Goal: Communication & Community: Answer question/provide support

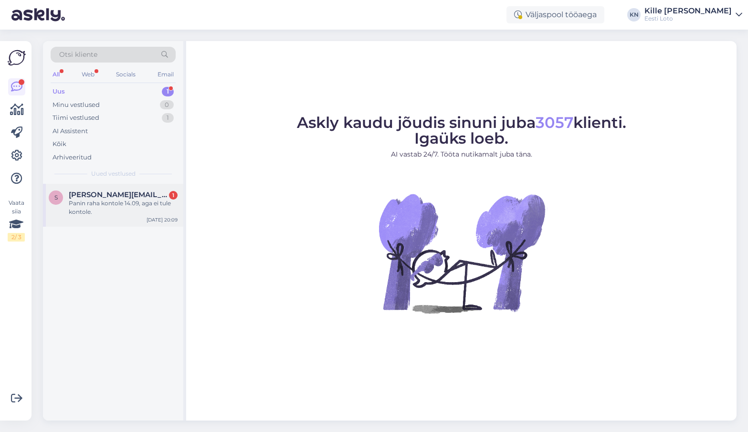
click at [131, 200] on div "Panin raha kontole 14.09, aga ei tule kontole." at bounding box center [123, 207] width 109 height 17
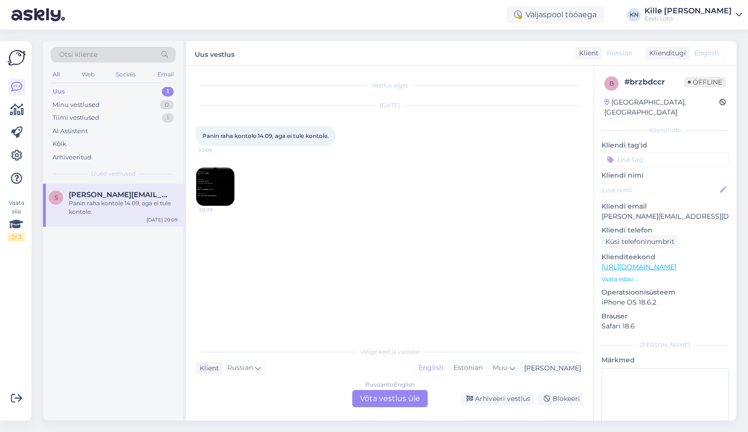
click at [377, 393] on div "Russian to English Võta vestlus üle" at bounding box center [389, 398] width 75 height 17
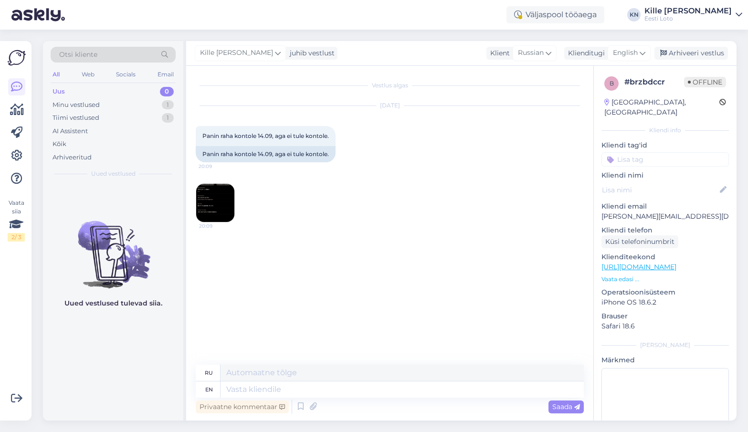
click at [221, 211] on img at bounding box center [215, 203] width 38 height 38
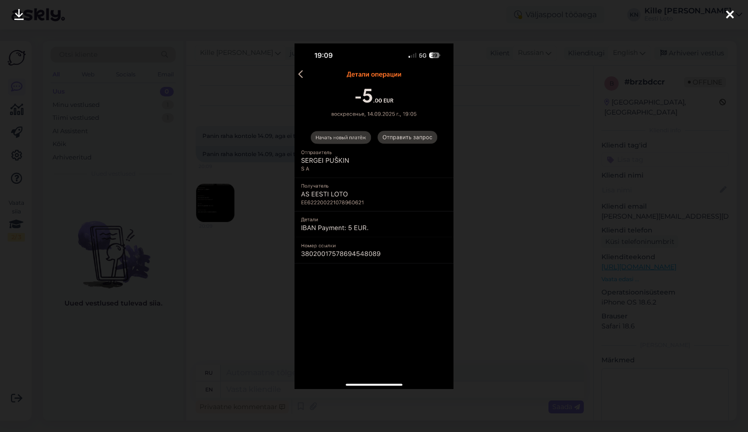
click at [243, 265] on div at bounding box center [374, 216] width 748 height 432
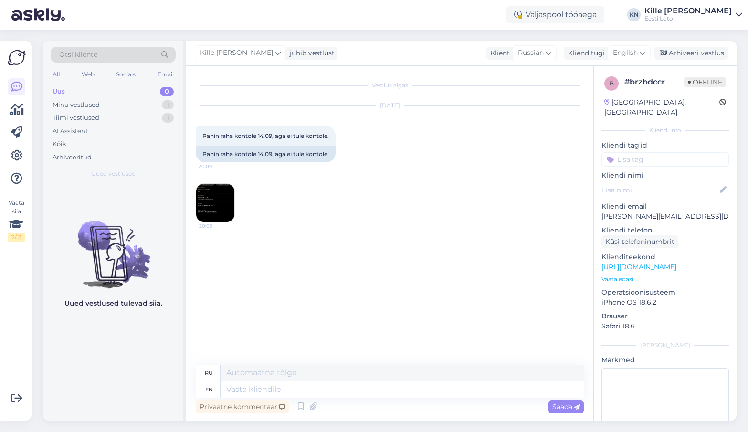
click at [192, 199] on div "Vestlus algas [DATE] Panin raha kontole 14.09, aga ei tule kontole. 20:09 Panin…" at bounding box center [389, 243] width 407 height 355
click at [211, 199] on img at bounding box center [215, 203] width 38 height 38
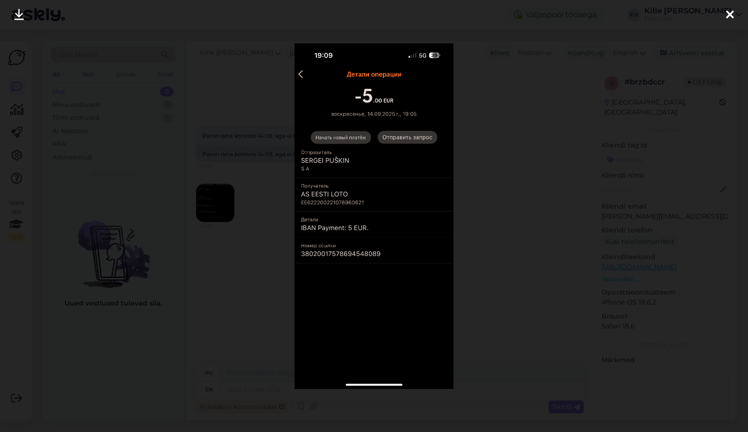
click at [234, 253] on div at bounding box center [374, 216] width 748 height 432
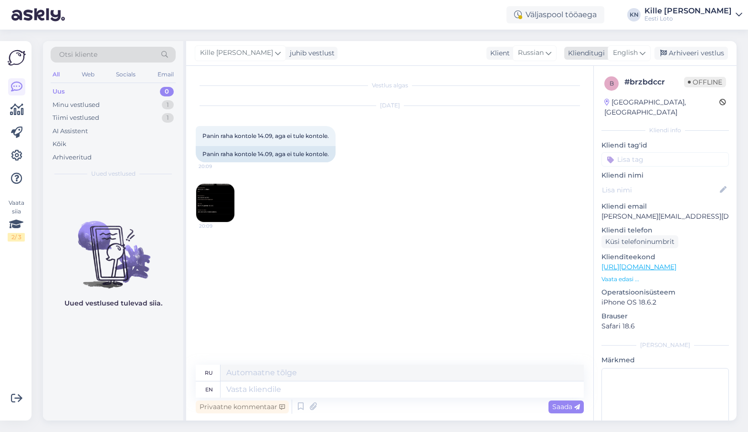
click at [635, 49] on span "English" at bounding box center [625, 53] width 25 height 11
type input "est"
click at [602, 99] on link "Estonian" at bounding box center [607, 95] width 105 height 15
click at [286, 389] on textarea at bounding box center [402, 390] width 363 height 16
paste textarea "Kahjuks Teie sissemakse ebaõnnestus tehnilise [PERSON_NAME] tõttu. Kontrollisim…"
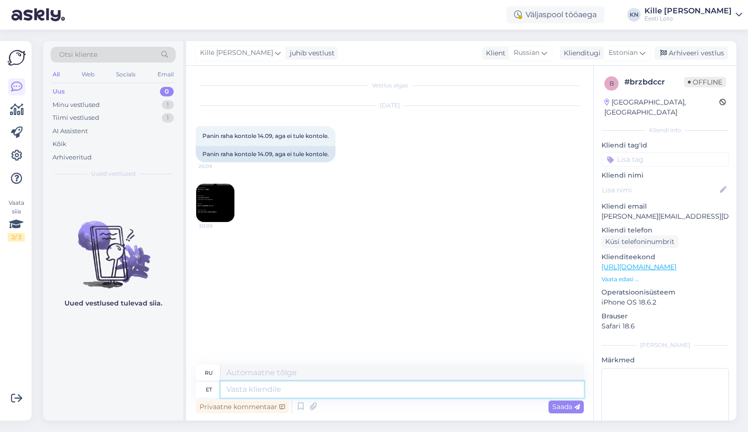
type textarea "Kahjuks Teie sissemakse ebaõnnestus tehnilise [PERSON_NAME] tõttu. Kontrollisim…"
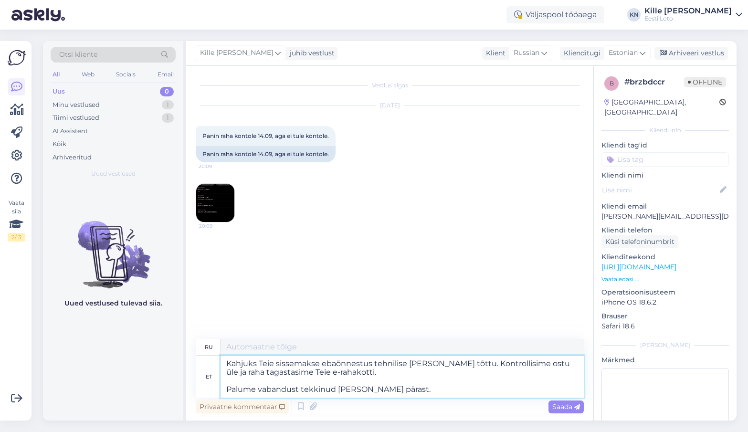
type textarea "К сожалению, ваш депозит не был зачислен из-за технической ошибки. Мы проверили…"
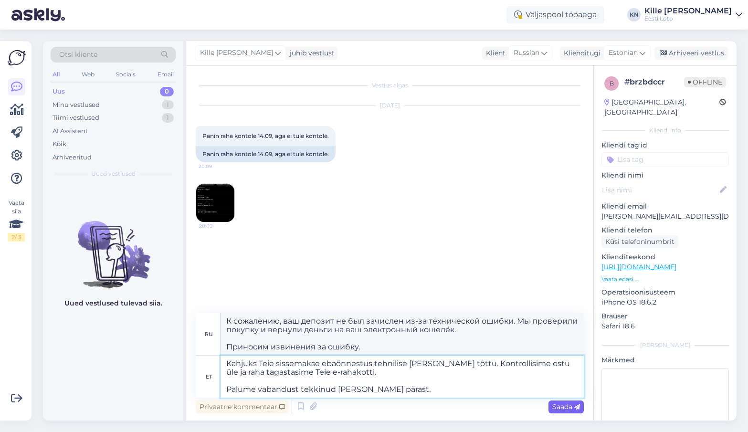
type textarea "Kahjuks Teie sissemakse ebaõnnestus tehnilise [PERSON_NAME] tõttu. Kontrollisim…"
drag, startPoint x: 556, startPoint y: 405, endPoint x: 556, endPoint y: 411, distance: 5.8
click at [556, 405] on span "Saada" at bounding box center [567, 407] width 28 height 9
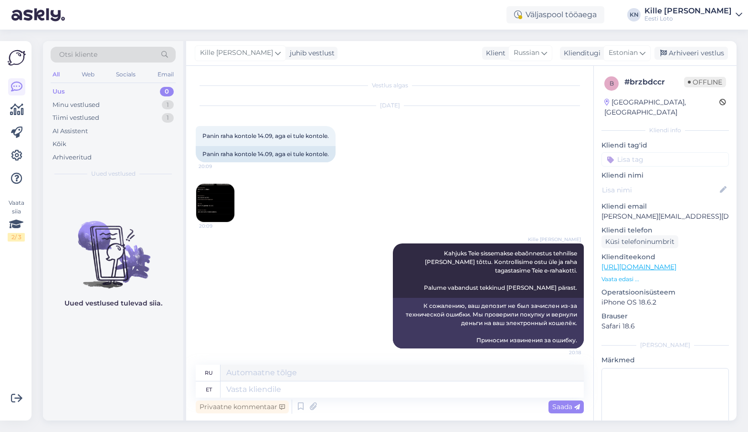
click at [692, 152] on input at bounding box center [666, 159] width 128 height 14
type input "e-ra"
click at [682, 181] on div "E-rahakott" at bounding box center [665, 186] width 41 height 10
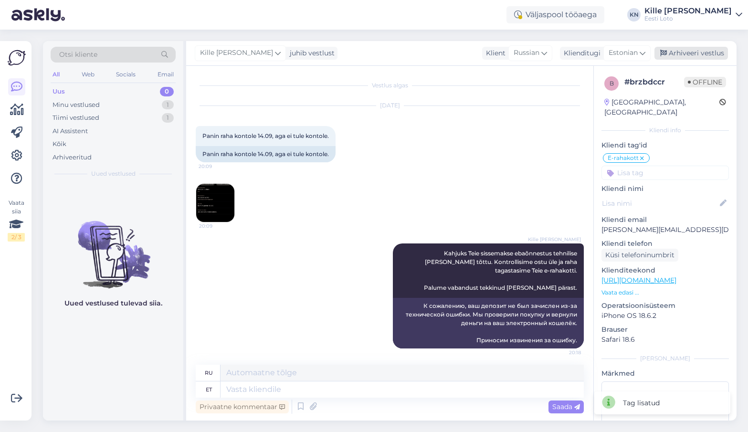
click at [682, 50] on div "Arhiveeri vestlus" at bounding box center [692, 53] width 74 height 13
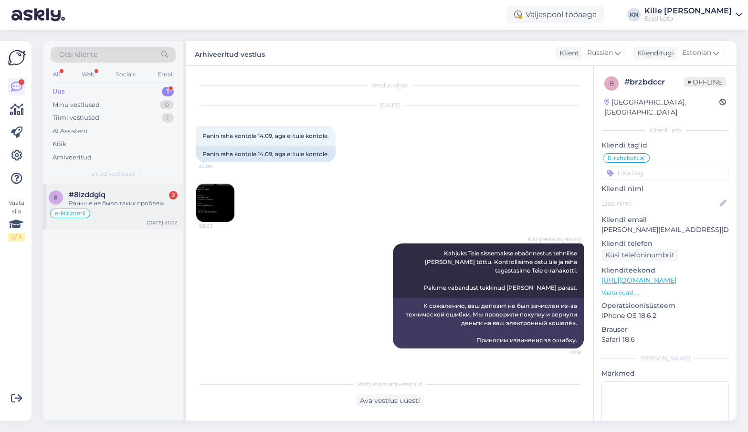
click at [118, 206] on div "Раньше не было таких проблем" at bounding box center [123, 203] width 109 height 9
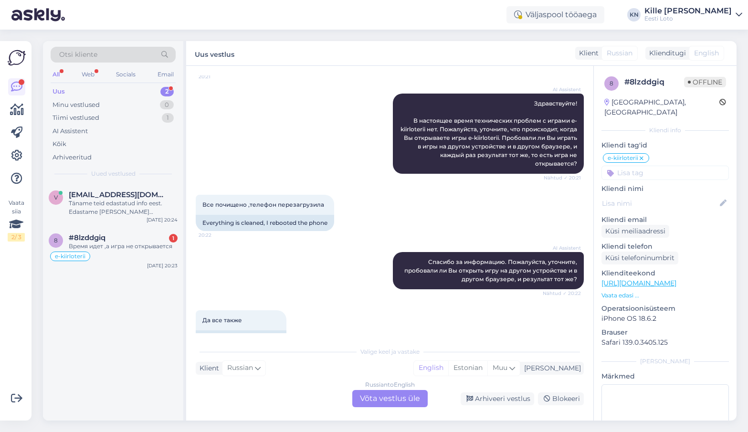
scroll to position [843, 0]
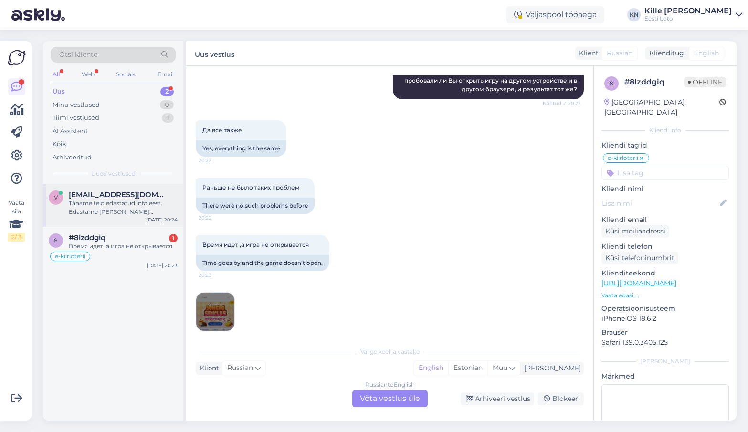
click at [124, 194] on span "[EMAIL_ADDRESS][DOMAIN_NAME]" at bounding box center [118, 195] width 99 height 9
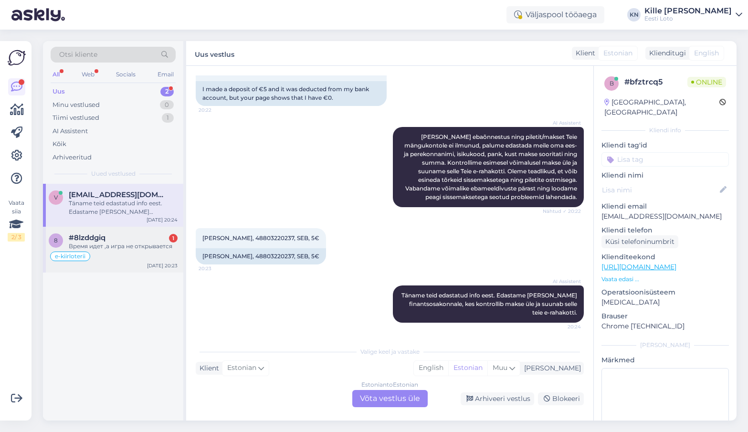
click at [114, 235] on div "#8lzddgiq 1" at bounding box center [123, 238] width 109 height 9
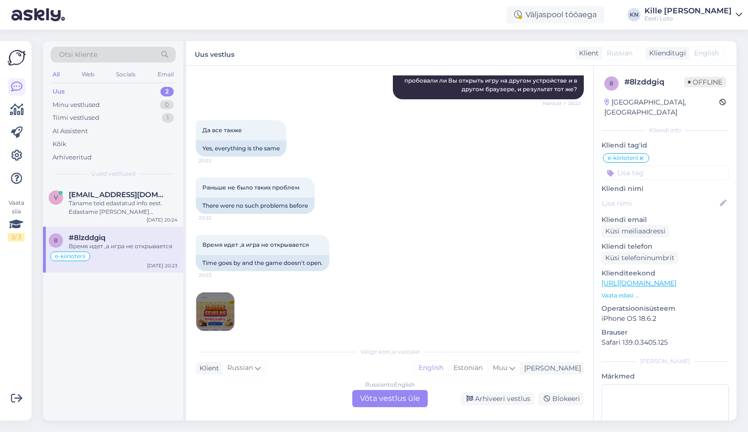
click at [224, 300] on img at bounding box center [215, 312] width 38 height 38
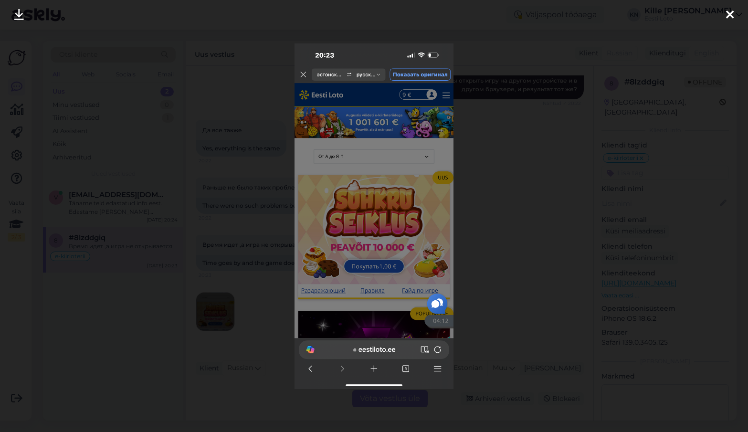
click at [237, 204] on div at bounding box center [374, 216] width 748 height 432
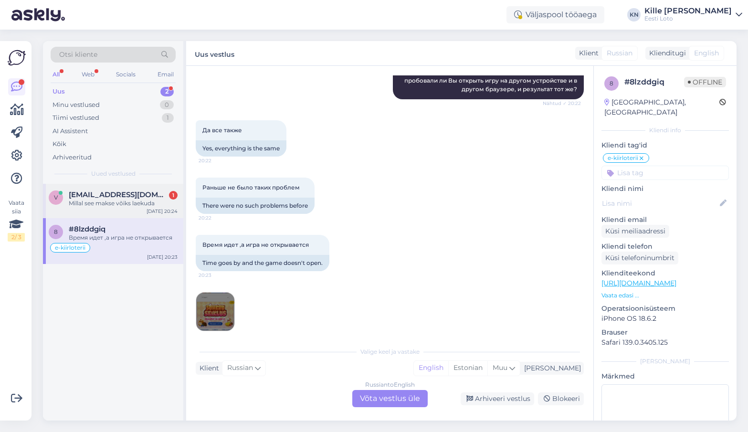
click at [133, 189] on div "v [EMAIL_ADDRESS][DOMAIN_NAME] 1 Millal see makse võiks laekuda [DATE] 20:24" at bounding box center [113, 201] width 140 height 34
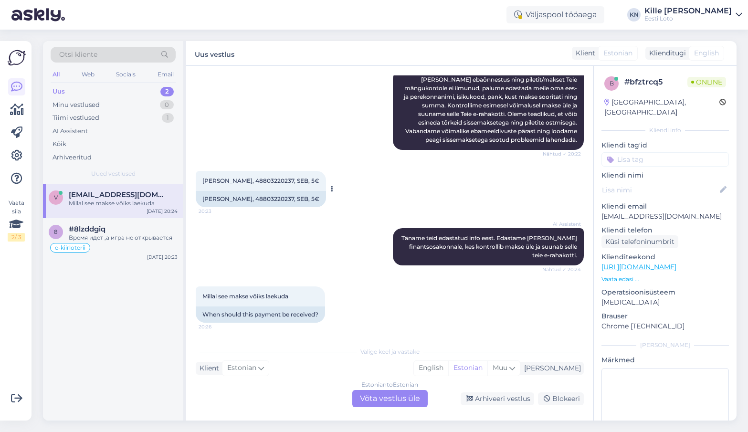
click at [224, 182] on span "[PERSON_NAME], 48803220237, SEB, 5€" at bounding box center [260, 180] width 117 height 7
copy span "Valgur"
click at [618, 212] on p "[EMAIL_ADDRESS][DOMAIN_NAME]" at bounding box center [666, 217] width 128 height 10
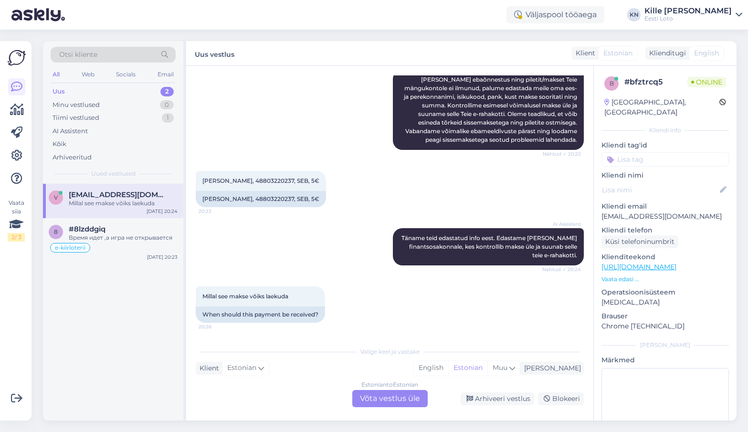
click at [618, 212] on p "[EMAIL_ADDRESS][DOMAIN_NAME]" at bounding box center [666, 217] width 128 height 10
click at [402, 404] on div "Estonian to Estonian Võta vestlus üle" at bounding box center [389, 398] width 75 height 17
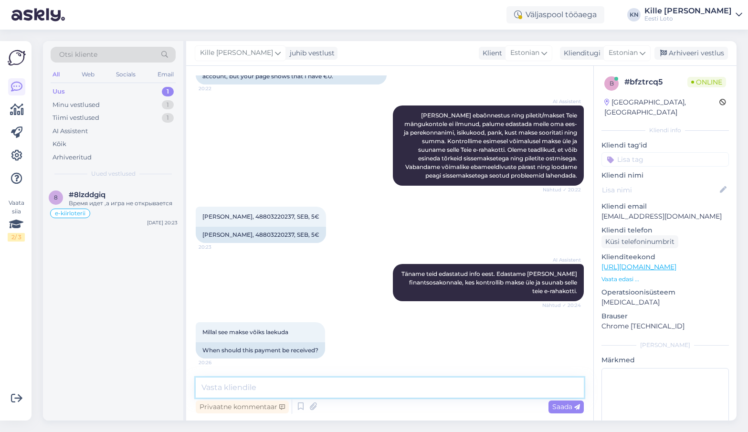
click at [372, 391] on textarea at bounding box center [390, 388] width 388 height 20
paste textarea "Teise isiku/firma pangakontolt sissemakset ei ole võimalik teha ja see tagastat…"
drag, startPoint x: 261, startPoint y: 387, endPoint x: 251, endPoint y: 390, distance: 10.0
click at [243, 386] on textarea "Teise isiku/firma pangakontolt sissemakset ei ole võimalik teha ja see tagastat…" at bounding box center [390, 388] width 388 height 20
click at [199, 389] on textarea "Teise isiku pangakontolt sissemakset ei ole võimalik teha ja see tagastatakse a…" at bounding box center [390, 388] width 388 height 20
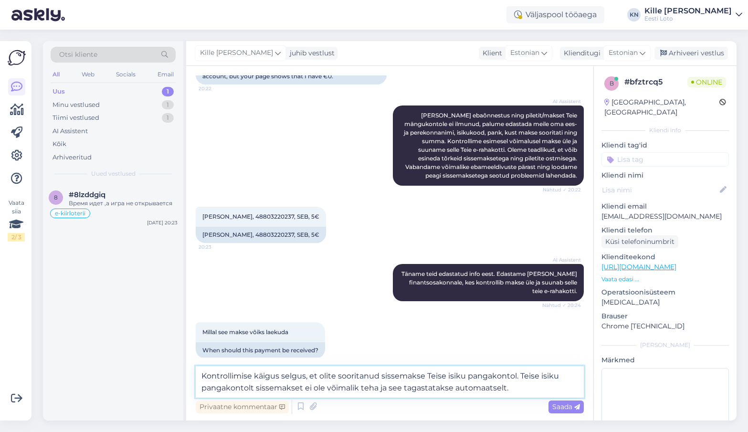
type textarea "Kontrollimise käigus selgus, et olite sooritanud sissemakse Teise isiku pangako…"
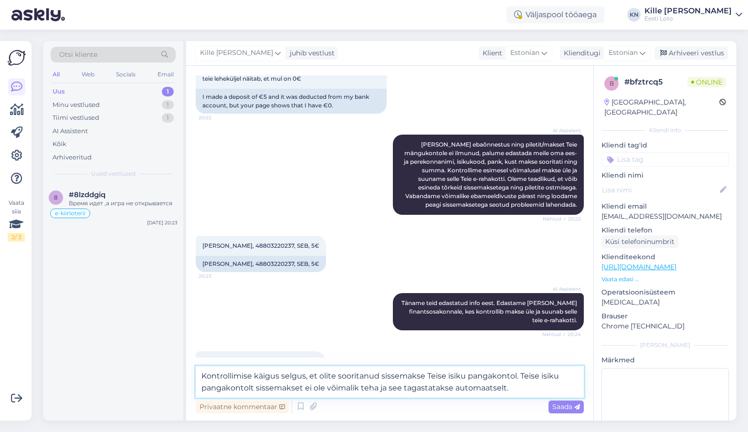
scroll to position [205, 0]
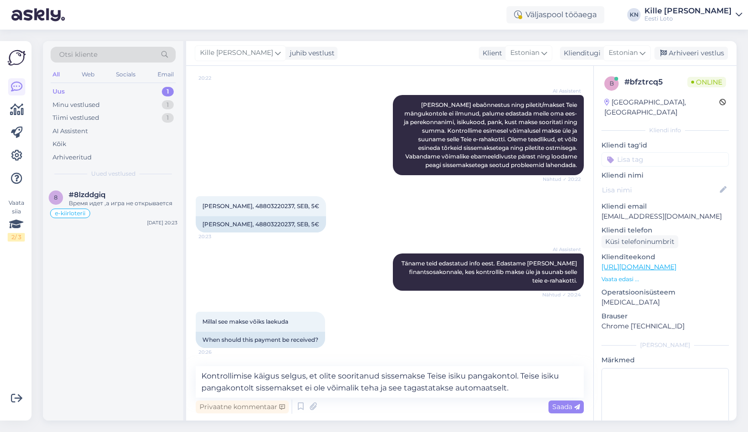
click at [554, 405] on span "Saada" at bounding box center [567, 407] width 28 height 9
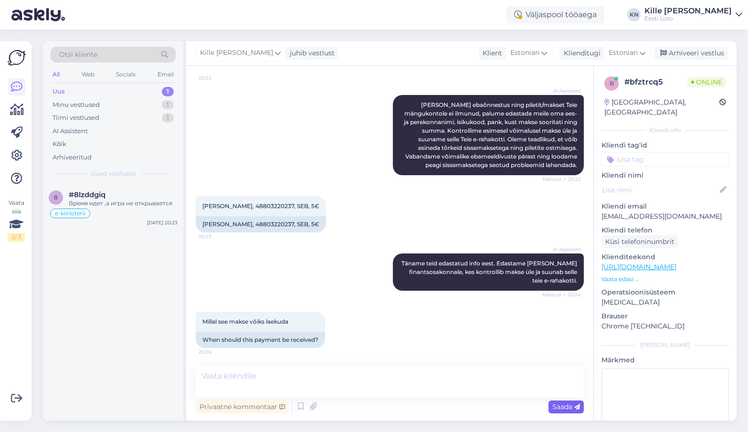
scroll to position [260, 0]
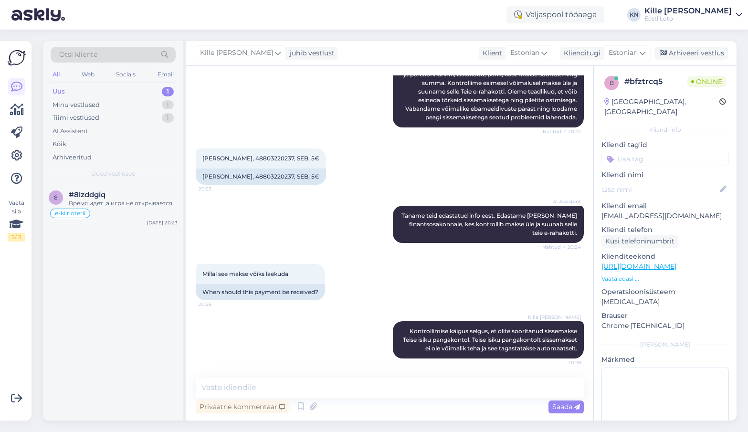
click at [634, 152] on input at bounding box center [666, 159] width 128 height 14
type input "e-raha"
click at [660, 181] on span "E-rahakott" at bounding box center [665, 184] width 31 height 6
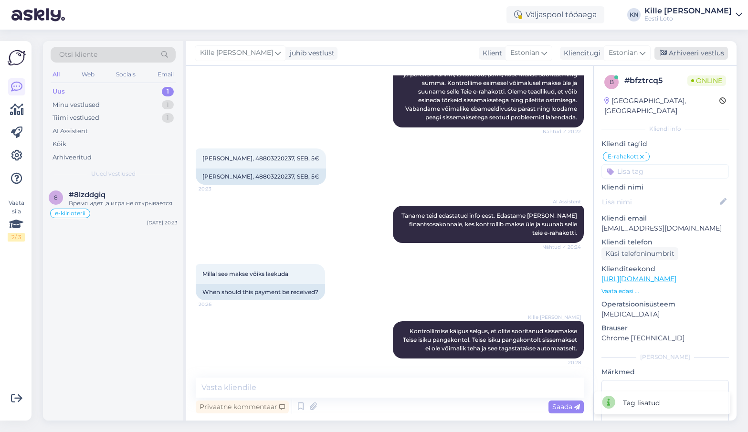
click at [695, 52] on div "Arhiveeri vestlus" at bounding box center [692, 53] width 74 height 13
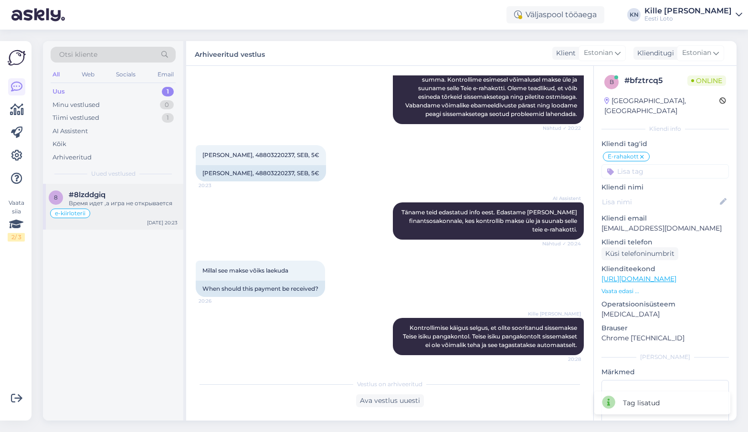
click at [117, 203] on div "Время идет ,а игра не открывается" at bounding box center [123, 203] width 109 height 9
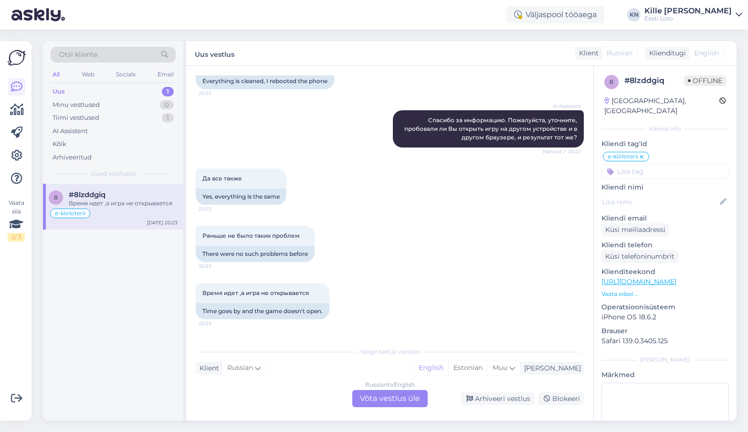
scroll to position [843, 0]
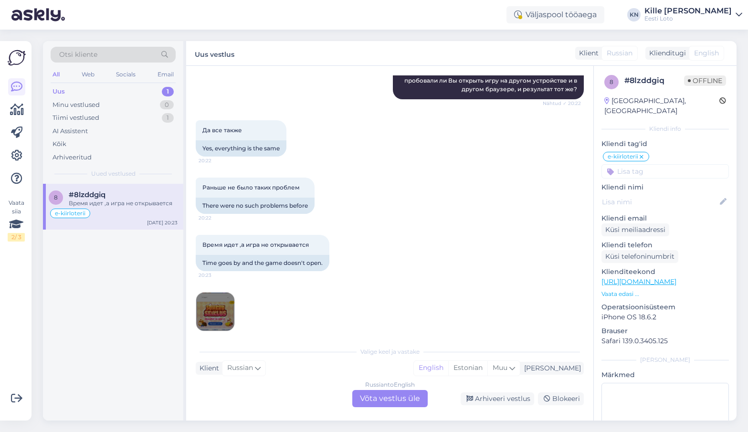
click at [219, 305] on img at bounding box center [215, 312] width 38 height 38
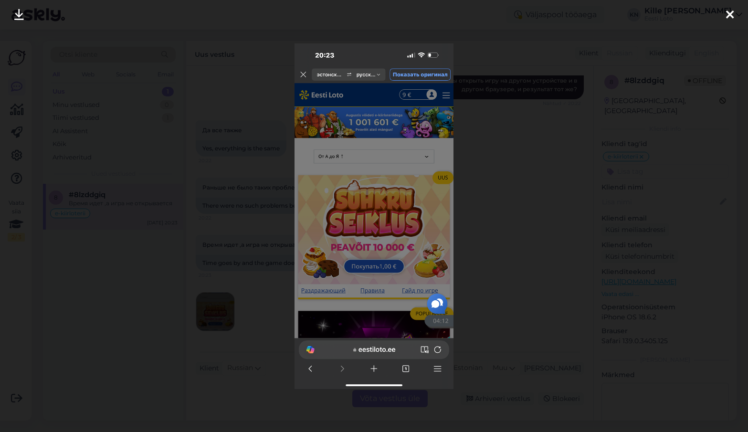
click at [257, 276] on div at bounding box center [374, 216] width 748 height 432
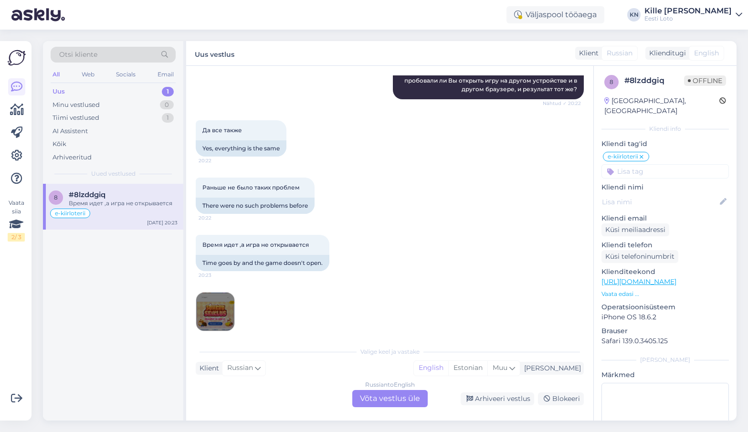
click at [388, 401] on div "Russian to English Võta vestlus üle" at bounding box center [389, 398] width 75 height 17
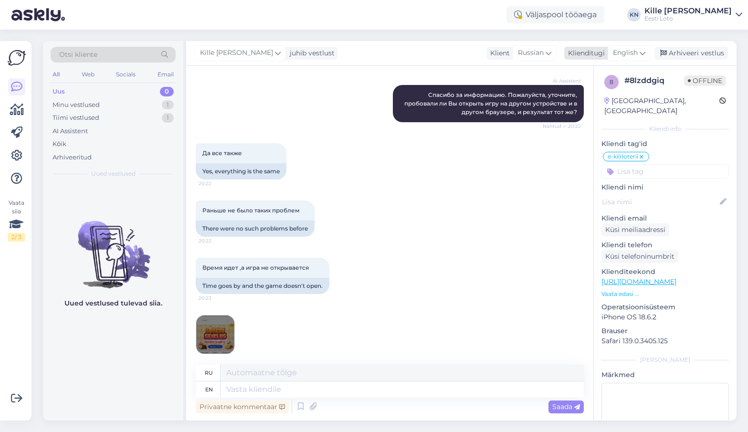
click at [634, 54] on span "English" at bounding box center [625, 53] width 25 height 11
click at [607, 85] on ul "Estonian" at bounding box center [607, 95] width 105 height 23
drag, startPoint x: 605, startPoint y: 94, endPoint x: 479, endPoint y: 200, distance: 164.0
click at [605, 94] on link "Estonian" at bounding box center [607, 95] width 105 height 15
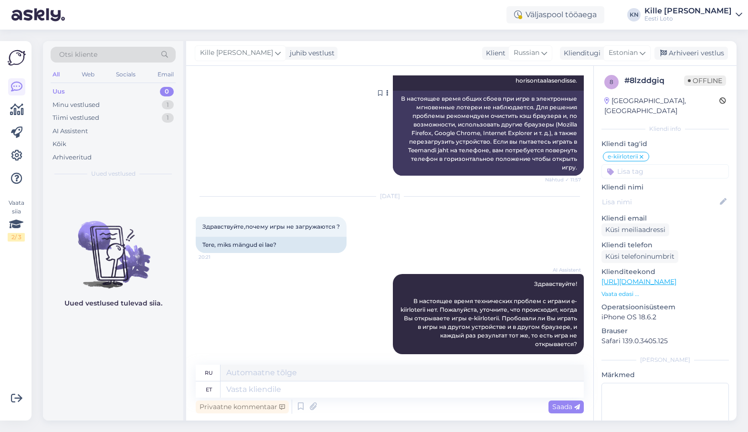
scroll to position [384, 0]
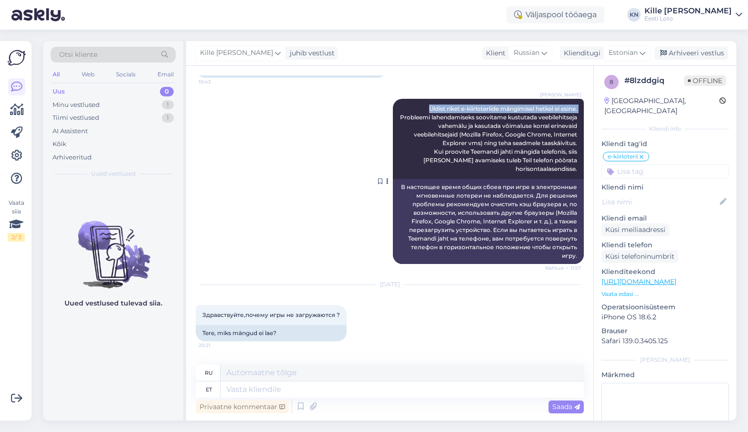
drag, startPoint x: 579, startPoint y: 108, endPoint x: 434, endPoint y: 111, distance: 145.7
click at [425, 106] on div "[PERSON_NAME] Üldist riket e-kiirloteriide mängimisel hetkel ei esine. Probleem…" at bounding box center [488, 139] width 191 height 80
copy span "Üldist riket e-kiirloteriide mängimisel hetkel ei esine."
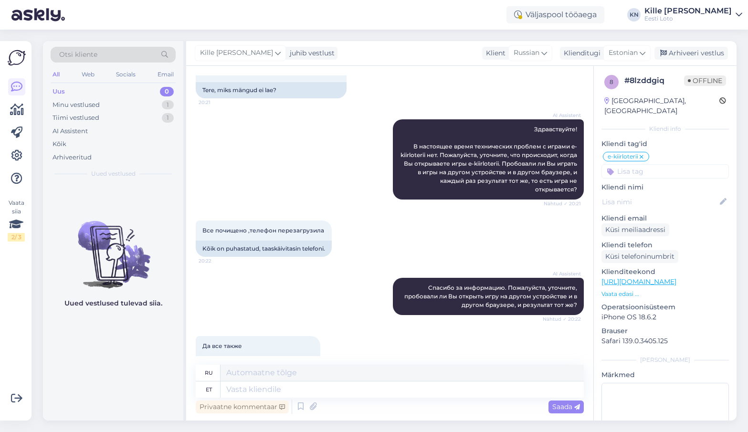
scroll to position [820, 0]
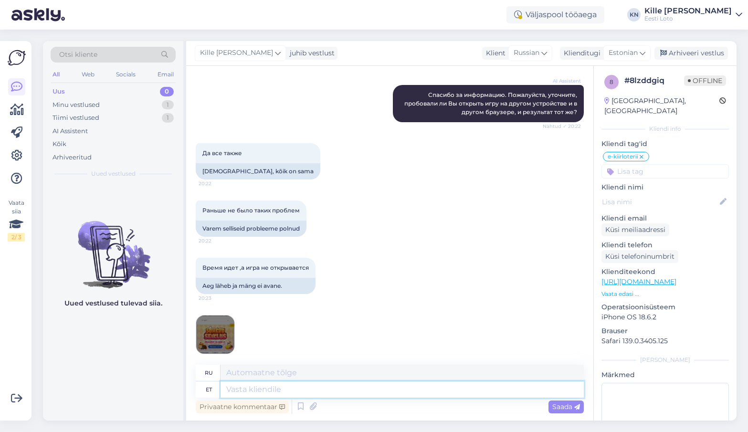
click at [263, 393] on textarea at bounding box center [402, 390] width 363 height 16
paste textarea "Üldist riket e-kiirloteriide mängimisel hetkel ei esine."
type textarea "Üldist riket e-kiirloteriide mängimisel hetkel ei esine."
type textarea "В настоящее время не наблюдается никаких общих сбоев при игре в моментальные эл…"
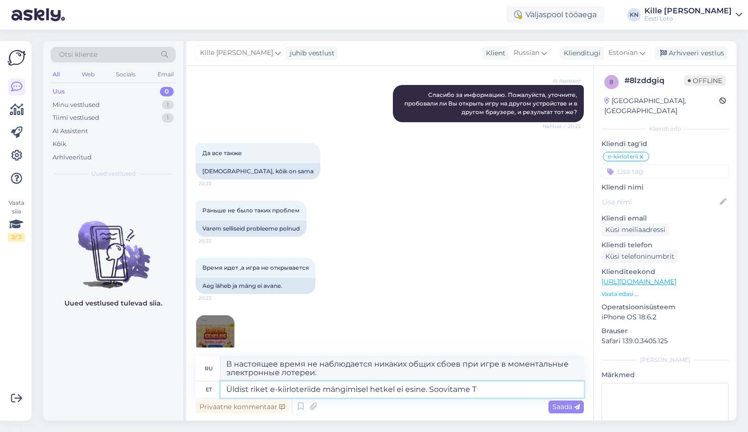
type textarea "Üldist riket e-kiirloteriide mängimisel hetkel ei esine. Soovitame Te"
type textarea "В настоящее время нет общих сбоев при игре в мгновенные электронные лотереи. Мы…"
type textarea "Üldist riket e-kiirloteriide mängimisel hetkel ei esine. Soovitame Teil mä"
type textarea "В настоящее время нет общих сбоев при игре в мгновенные электронные лотереи. Мы…"
type textarea "Üldist riket e-kiirloteriide mängimisel hetkel ei esine. Soovitame Teil [PERSON…"
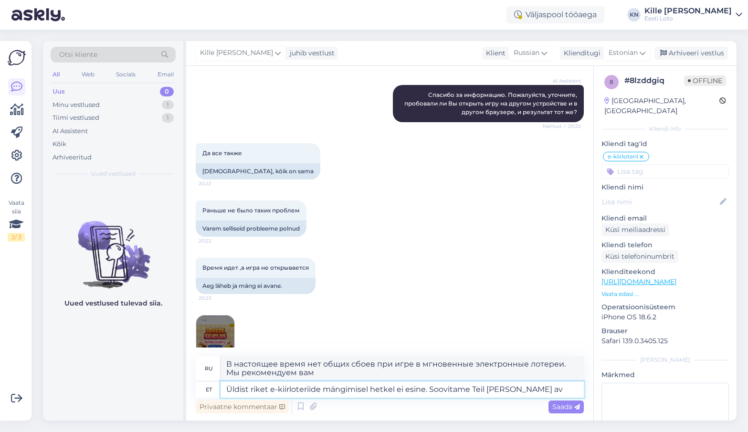
type textarea "В настоящее время не наблюдается никаких общих сбоев в работе электронных лотер…"
type textarea "Üldist riket e-kiirloteriide mängimisel hetkel ei esine. Soovitame Teil [PERSON…"
type textarea "В настоящее время в электронных лотереях нет общих сбоев. Рекомендуем вам откры…"
type textarea "Üldist riket e-kiirloteriide mängimisel hetkel ei esine. Soovitame Teil [PERSON…"
type textarea "В настоящее время в электронных мгновенных лотереях нет общих сбоев. Рекомендуе…"
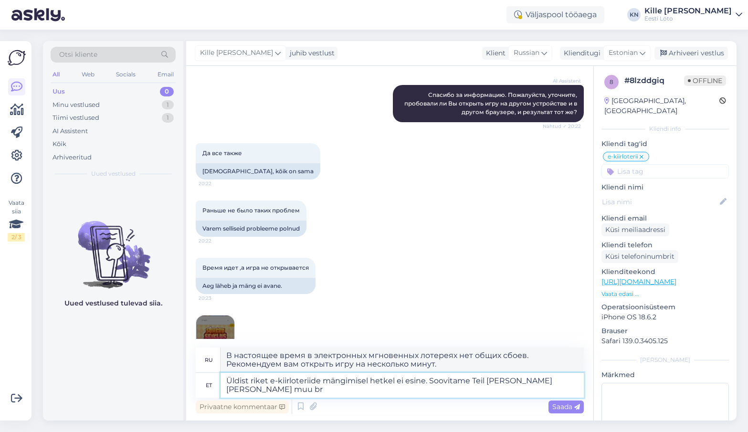
type textarea "Üldist riket e-kiirloteriide mängimisel hetkel ei esine. Soovitame Teil [PERSON…"
type textarea "В настоящее время в электронных мгновенных лотереях нет общих сбоев. Рекомендуе…"
type textarea "Üldist riket e-kiirloteriide mängimisel hetkel ei esine. Soovitame Teil [PERSON…"
type textarea "В настоящее время в электронных мгновенных лотереях нет общих сбоев. Рекомендуе…"
type textarea "Üldist riket e-kiirloteriide mängimisel hetkel ei esine. Soovitame Teil [PERSON…"
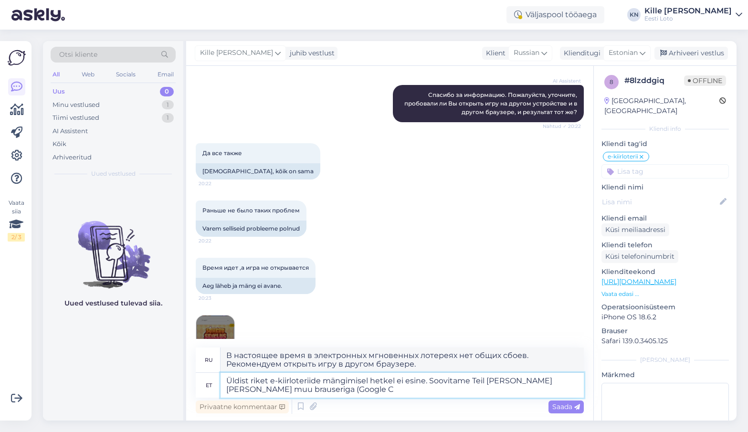
type textarea "В настоящее время в электронных мгновенных лотереях нет общих сбоев. Рекомендуе…"
type textarea "Üldist riket e-kiirloteriide mängimisel hetkel ei esine. Soovitame Teil [PERSON…"
type textarea "В настоящее время в электронных мгновенных лотереях нет общих сбоев. Рекомендуе…"
type textarea "Üldist riket e-kiirloteriide mängimisel hetkel ei esine. Soovitame Teil [PERSON…"
type textarea "В настоящее время в электронных мгновенных лотереях нет общих сбоев. Рекомендуе…"
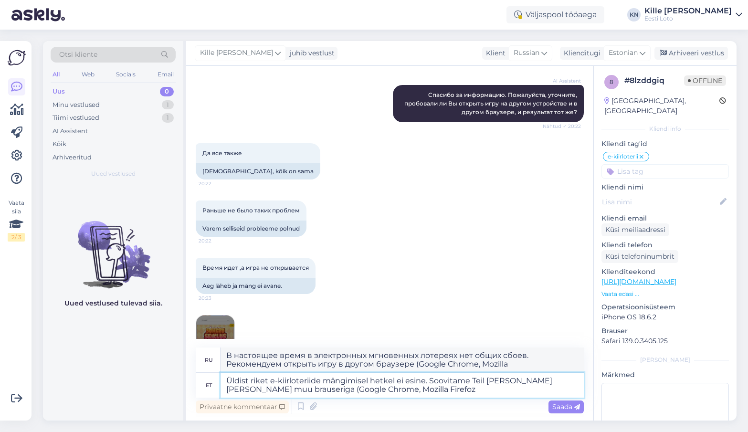
type textarea "Üldist riket e-kiirloteriide mängimisel hetkel ei esine. Soovitame Teil [PERSON…"
type textarea "В настоящее время общих сбоев при игре в мгновенные электронные лотереи не набл…"
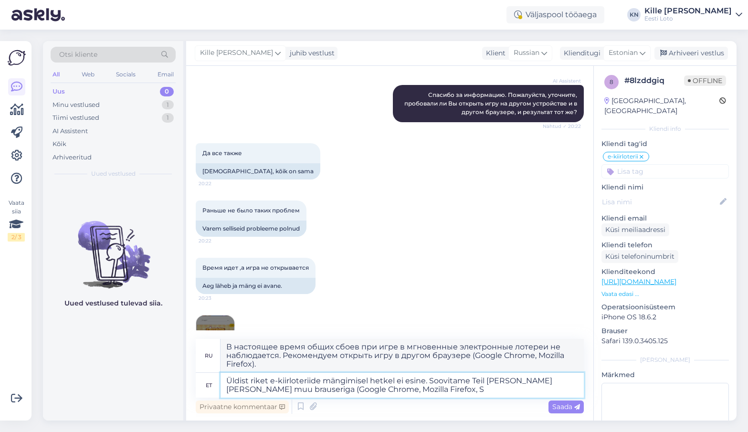
type textarea "Üldist riket e-kiirloteriide mängimisel hetkel ei esine. Soovitame Teil [PERSON…"
type textarea "В настоящее время не наблюдается общих сбоев при игре в мгновенные электронные …"
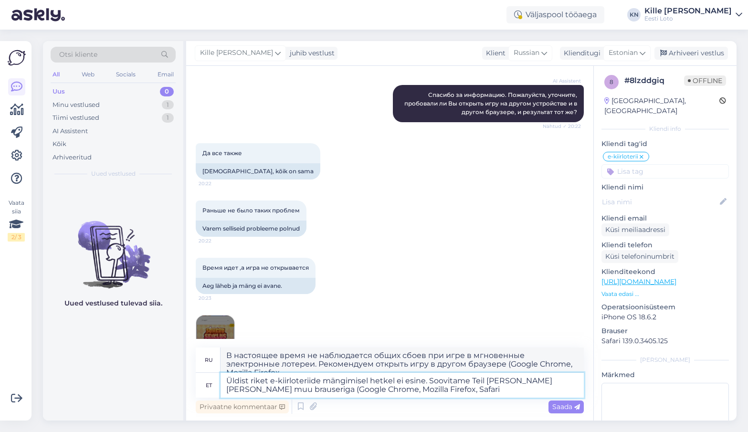
type textarea "Üldist riket e-kiirloteriide mängimisel hetkel ei esine. Soovitame Teil [PERSON…"
type textarea "В настоящее время общих сбоев при игре в мгновенные электронные лотереи не набл…"
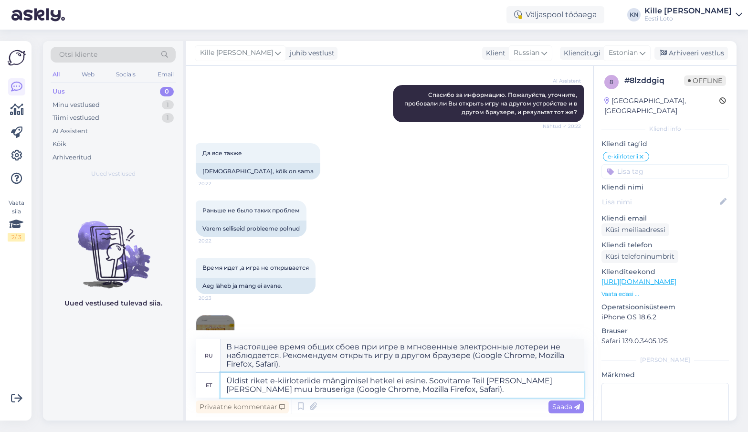
type textarea "Üldist riket e-kiirloteriide mängimisel hetkel ei esine. Soovitame Teil [PERSON…"
click at [560, 409] on span "Saada" at bounding box center [567, 407] width 28 height 9
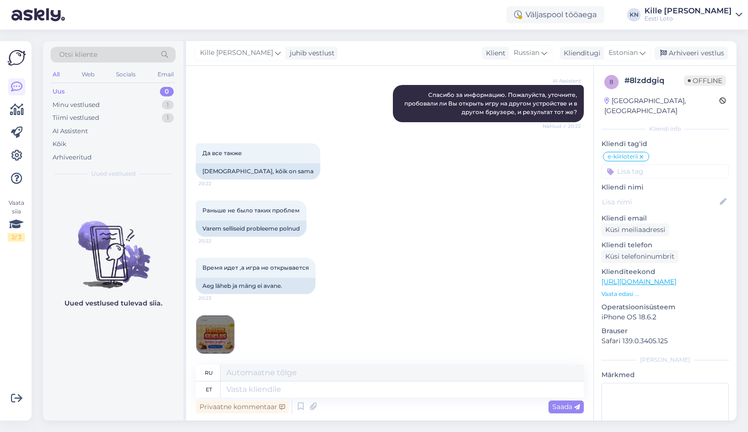
scroll to position [921, 0]
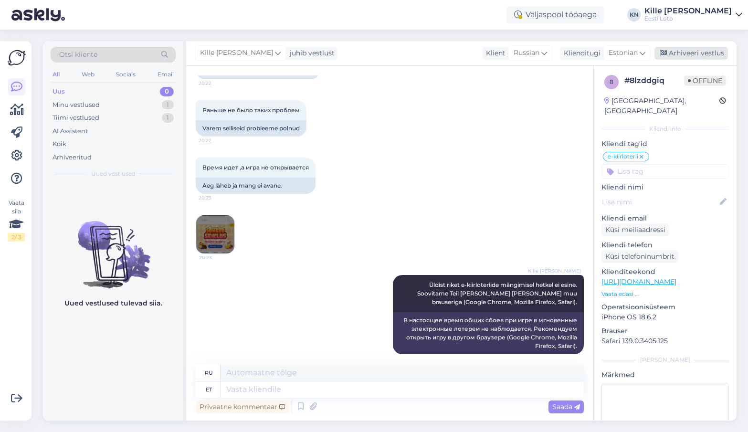
click at [679, 53] on div "Arhiveeri vestlus" at bounding box center [692, 53] width 74 height 13
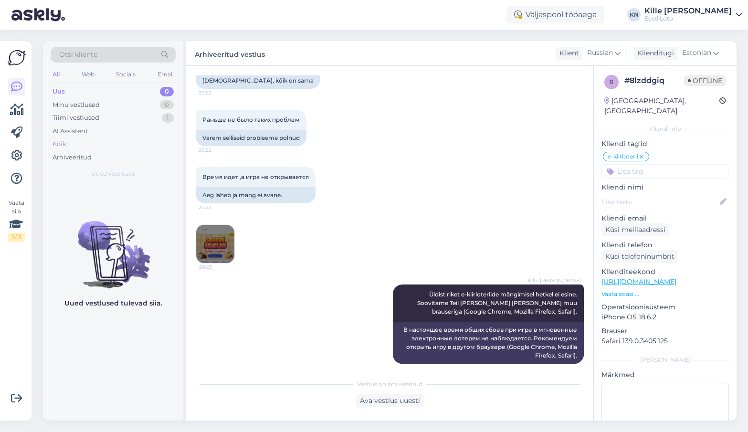
click at [71, 142] on div "Kõik" at bounding box center [113, 144] width 125 height 13
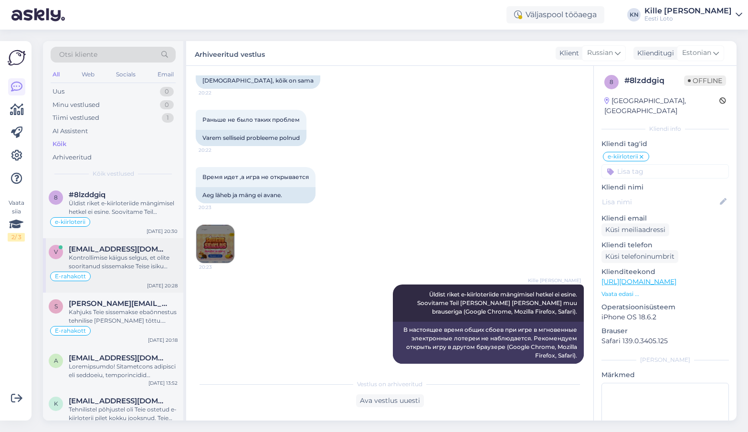
click at [123, 245] on div "v [EMAIL_ADDRESS][DOMAIN_NAME] Kontrollimise käigus selgus, et olite sooritanud…" at bounding box center [113, 265] width 140 height 54
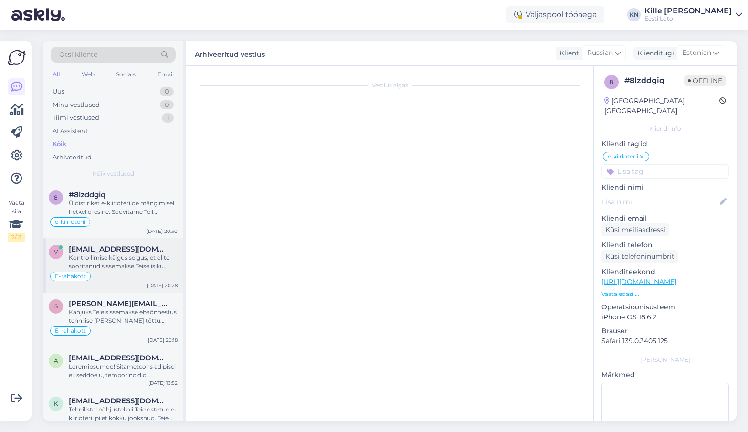
scroll to position [264, 0]
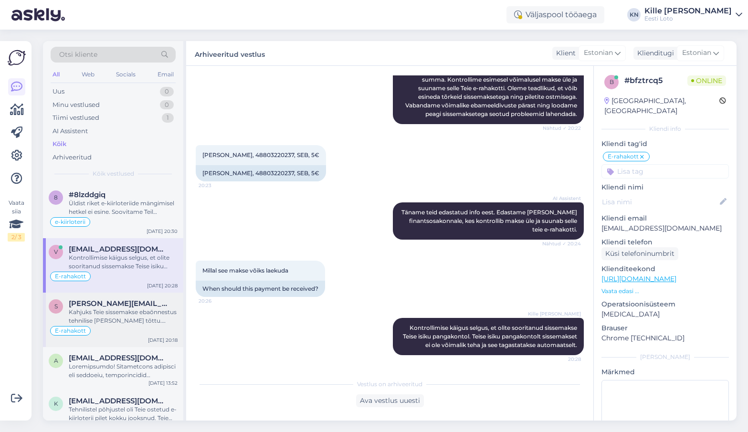
click at [108, 303] on span "[PERSON_NAME][EMAIL_ADDRESS][DOMAIN_NAME]" at bounding box center [118, 303] width 99 height 9
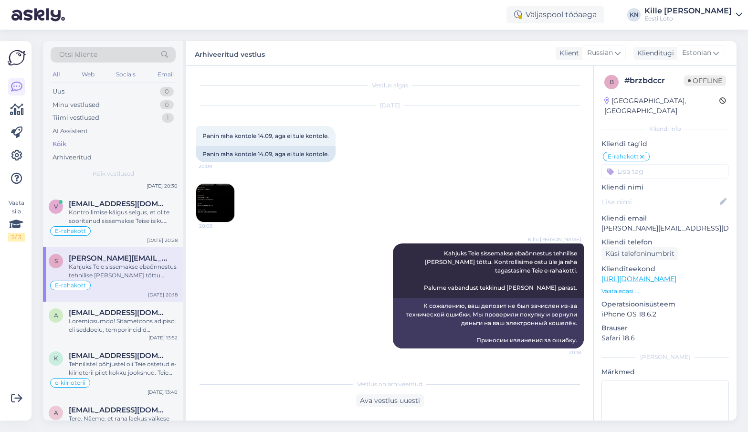
scroll to position [46, 0]
click at [106, 309] on span "[EMAIL_ADDRESS][DOMAIN_NAME]" at bounding box center [118, 312] width 99 height 9
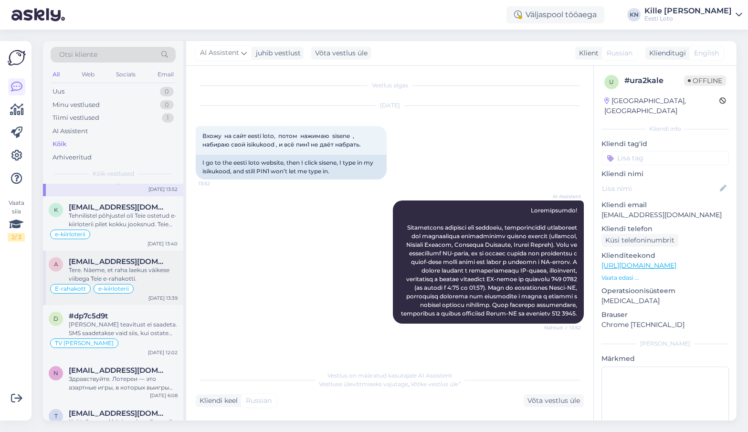
scroll to position [195, 0]
click at [123, 324] on div "[PERSON_NAME] teavitust ei saadeta. SMS saadetakse vaid siis, kui ostate pileti…" at bounding box center [123, 327] width 109 height 17
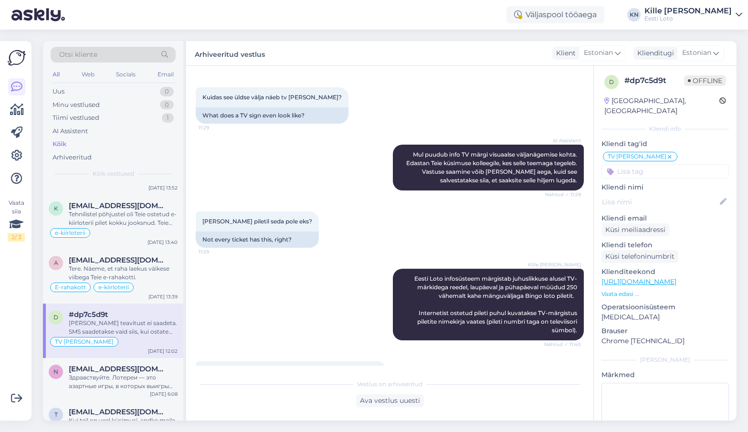
scroll to position [760, 0]
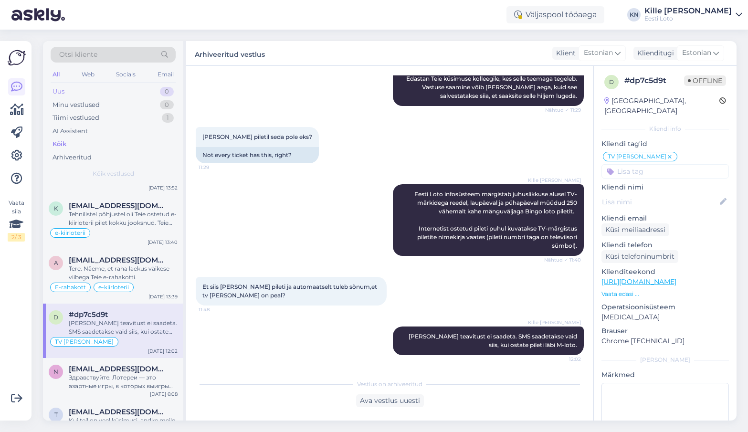
click at [79, 88] on div "Uus 0" at bounding box center [113, 91] width 125 height 13
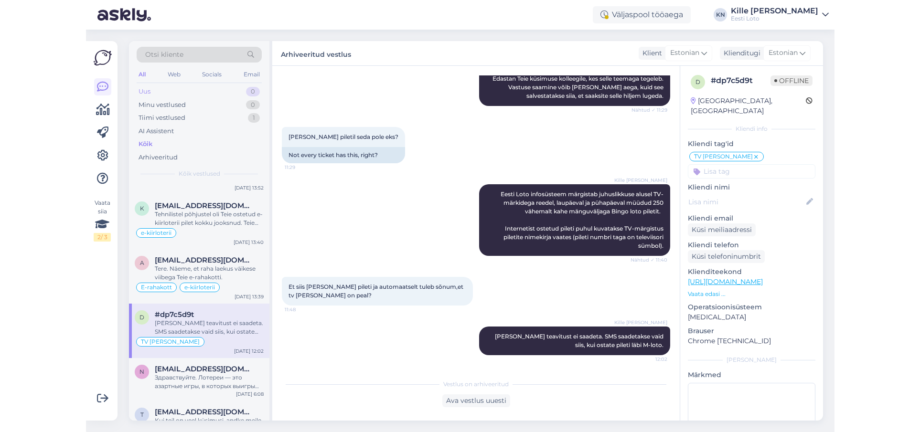
scroll to position [0, 0]
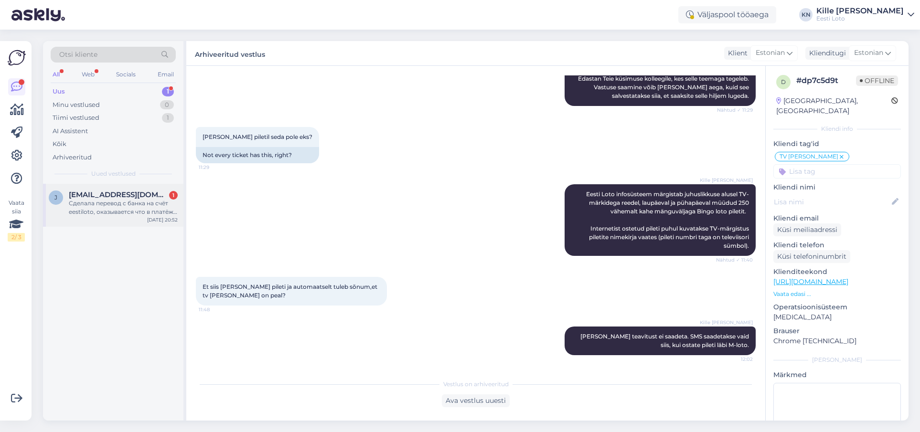
click at [114, 198] on span "[EMAIL_ADDRESS][DOMAIN_NAME]" at bounding box center [118, 195] width 99 height 9
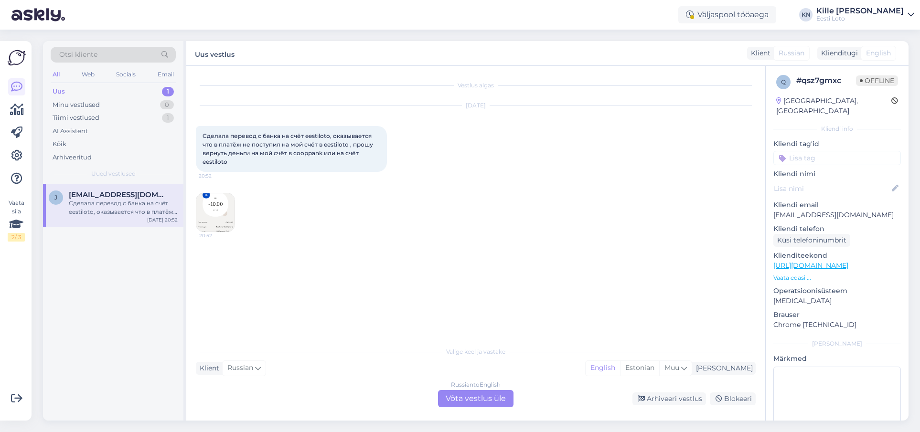
click at [228, 213] on img at bounding box center [215, 212] width 38 height 38
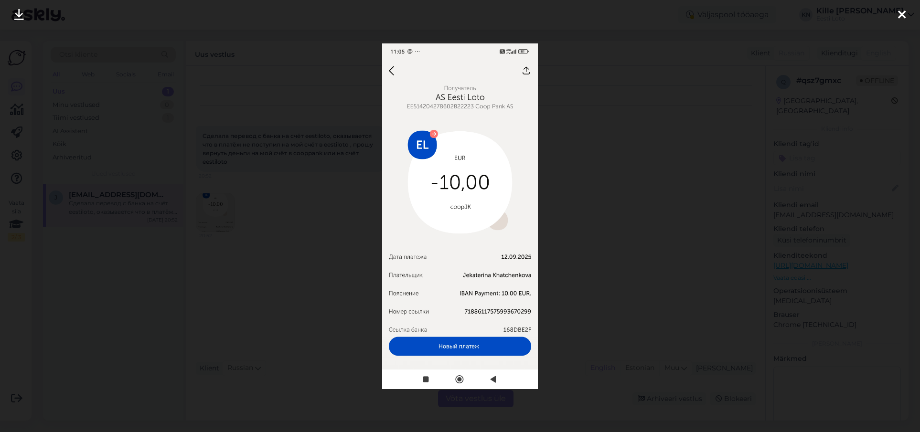
click at [509, 278] on img at bounding box center [460, 216] width 156 height 346
click at [324, 250] on div at bounding box center [460, 216] width 920 height 432
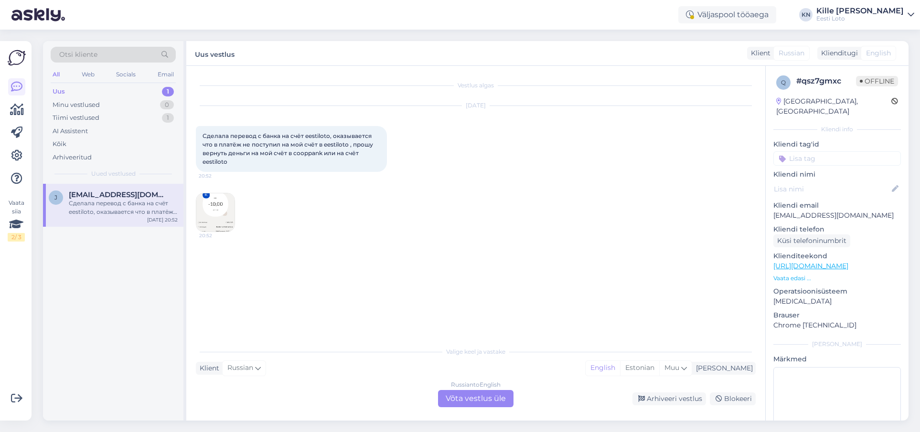
click at [748, 211] on p "[EMAIL_ADDRESS][DOMAIN_NAME]" at bounding box center [837, 216] width 128 height 10
click at [748, 209] on p "[EMAIL_ADDRESS][DOMAIN_NAME]" at bounding box center [837, 214] width 128 height 10
click at [748, 207] on p "[EMAIL_ADDRESS][DOMAIN_NAME]" at bounding box center [837, 212] width 128 height 10
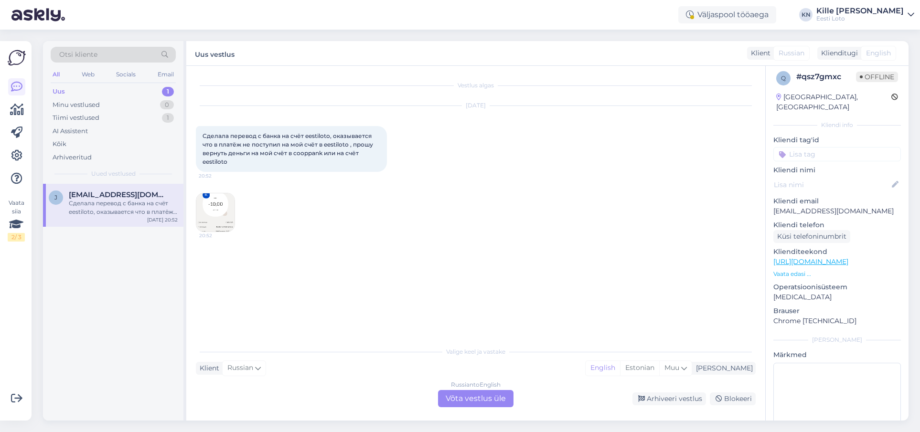
click at [222, 201] on img at bounding box center [215, 212] width 38 height 38
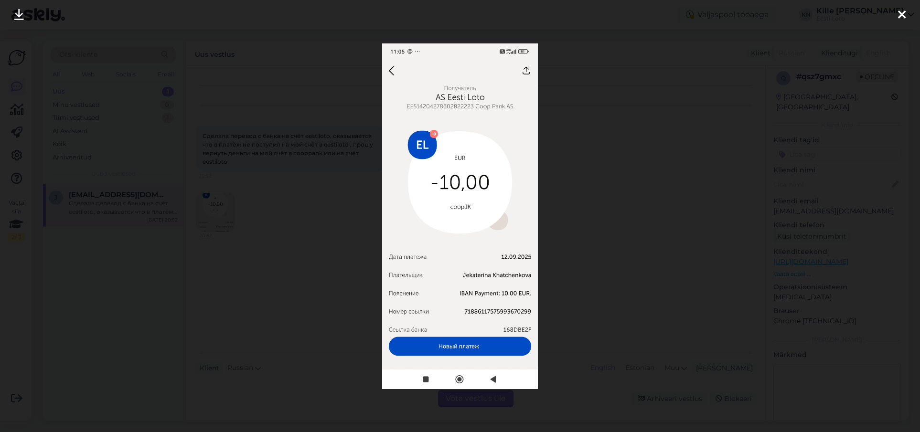
click at [273, 202] on div at bounding box center [460, 216] width 920 height 432
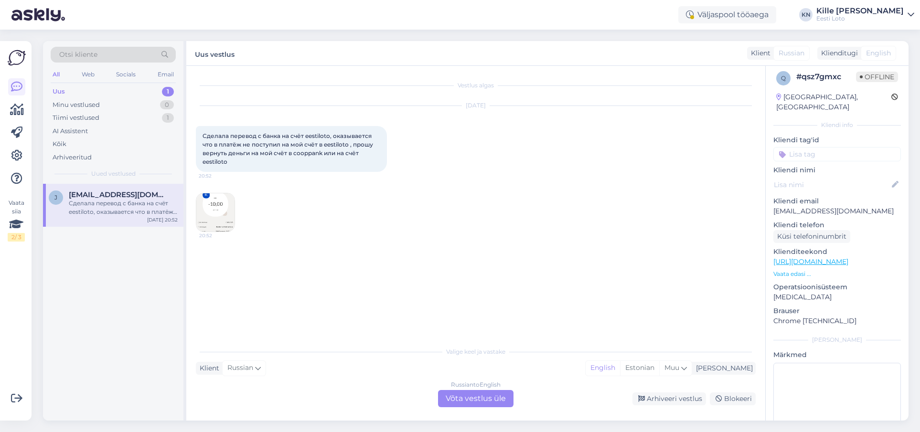
click at [467, 394] on div "Russian to English Võta vestlus üle" at bounding box center [475, 398] width 75 height 17
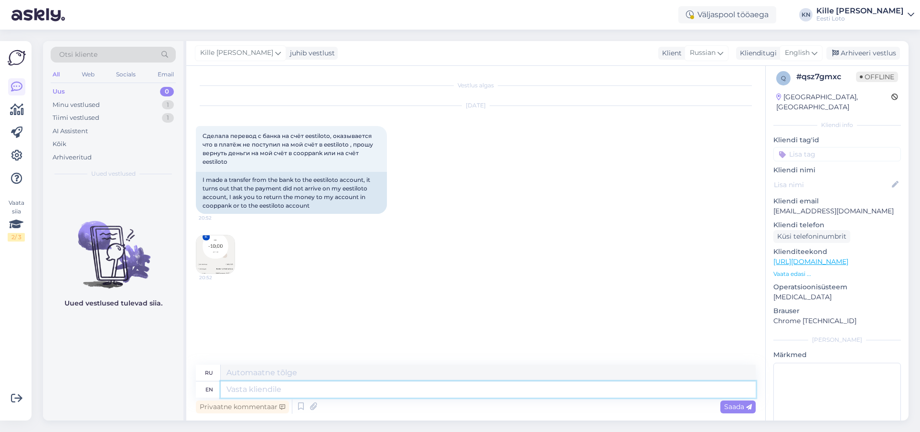
click at [254, 389] on textarea at bounding box center [488, 390] width 535 height 16
click at [748, 56] on span "English" at bounding box center [797, 53] width 25 height 11
drag, startPoint x: 767, startPoint y: 91, endPoint x: 696, endPoint y: 191, distance: 123.2
click at [748, 91] on link "Estonian" at bounding box center [779, 95] width 105 height 15
click at [336, 394] on textarea at bounding box center [488, 390] width 535 height 16
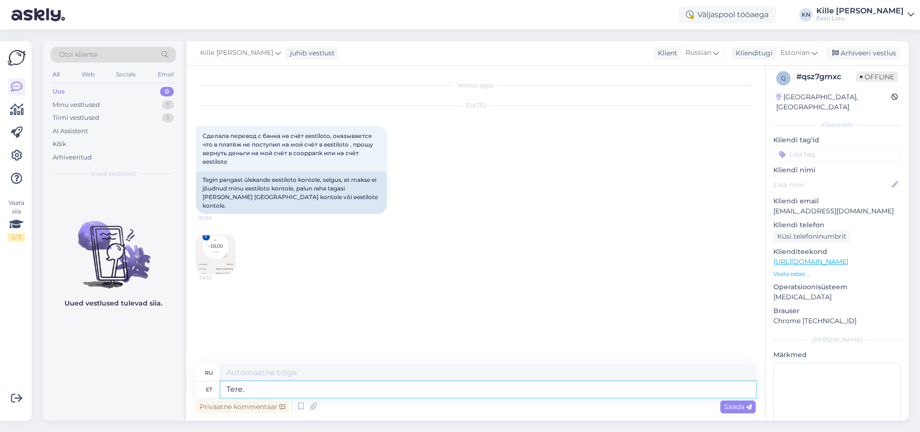
paste textarea "Sissemakse peab toimuma läbi Eesti Loto kodulehe, otse pangast tehtud makse e-r…"
type textarea "Tere. Sissemakse peab toimuma läbi Eesti Loto kodulehe, otse pangast tehtud mak…"
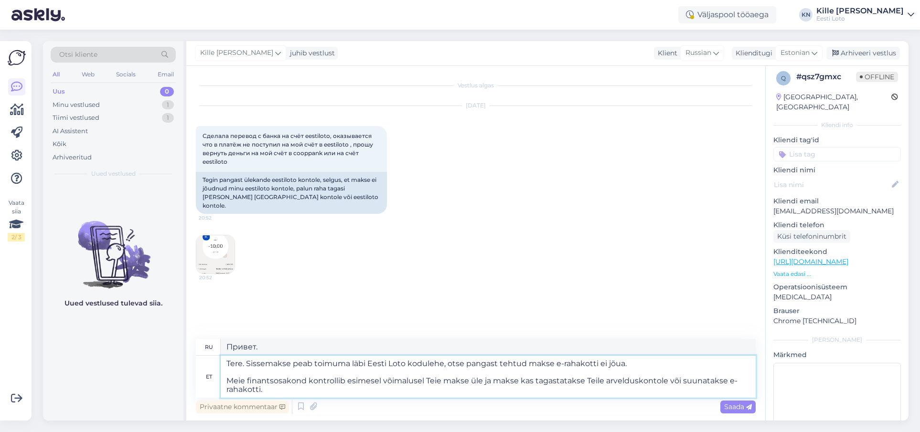
type textarea "Здравствуйте. Депозит необходимо внести через сайт Estonian Lotto. Платежи, сде…"
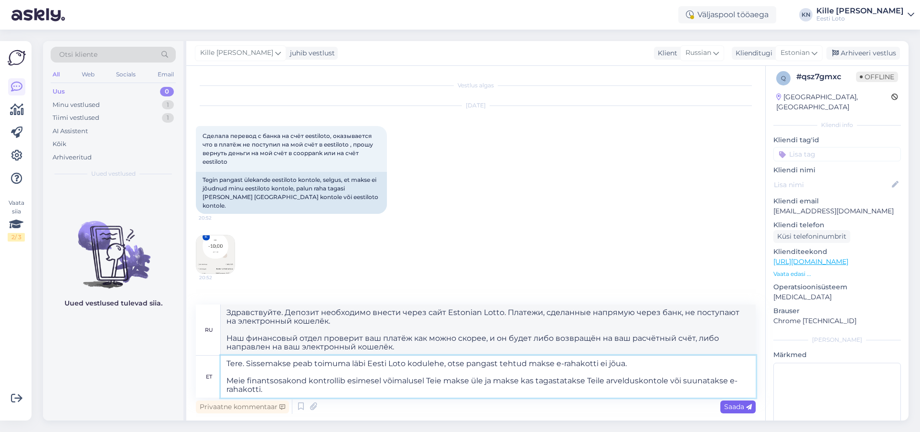
type textarea "Tere. Sissemakse peab toimuma läbi Eesti Loto kodulehe, otse pangast tehtud mak…"
click at [720, 403] on div "Saada" at bounding box center [737, 407] width 35 height 13
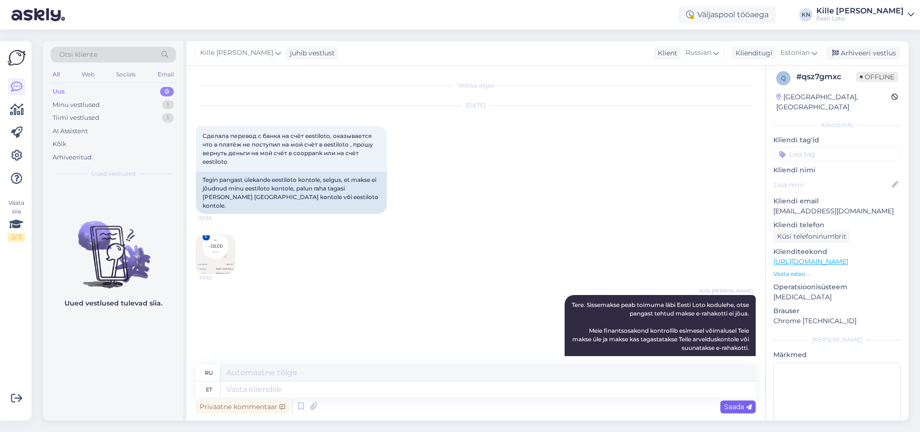
scroll to position [72, 0]
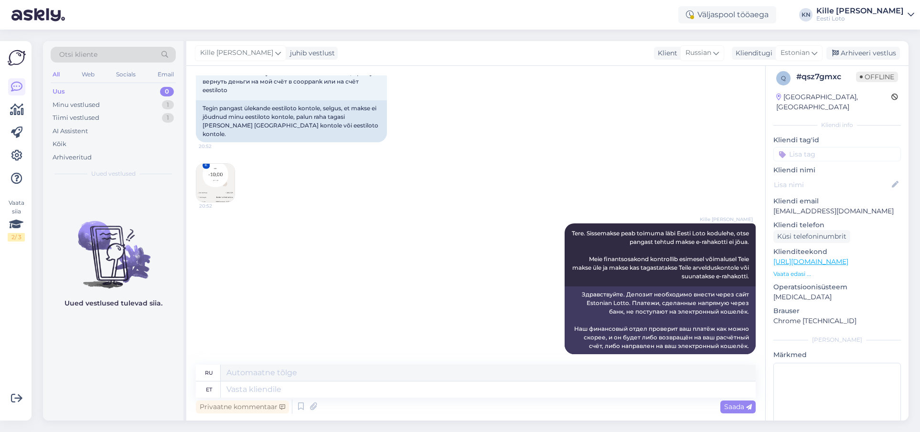
click at [748, 151] on input at bounding box center [837, 154] width 128 height 14
type input "e-r"
drag, startPoint x: 823, startPoint y: 170, endPoint x: 848, endPoint y: 84, distance: 89.6
click at [748, 178] on span "E-rahakott" at bounding box center [826, 181] width 31 height 6
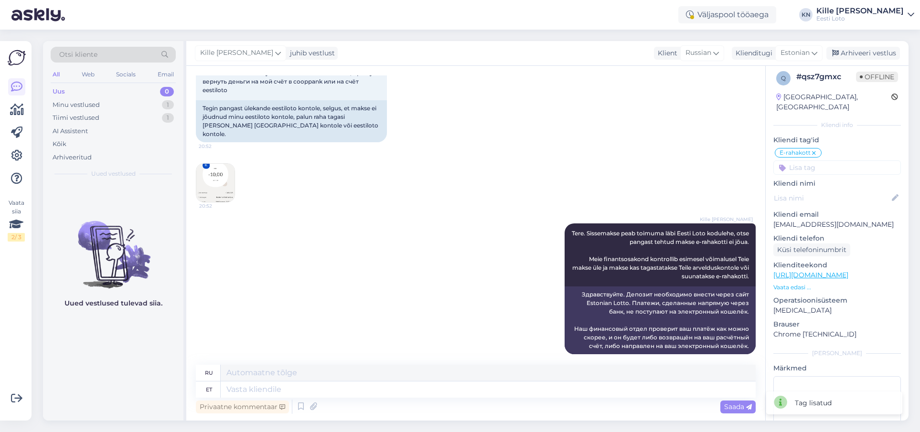
drag, startPoint x: 864, startPoint y: 52, endPoint x: 643, endPoint y: 26, distance: 222.6
click at [748, 52] on div "Arhiveeri vestlus" at bounding box center [863, 53] width 74 height 13
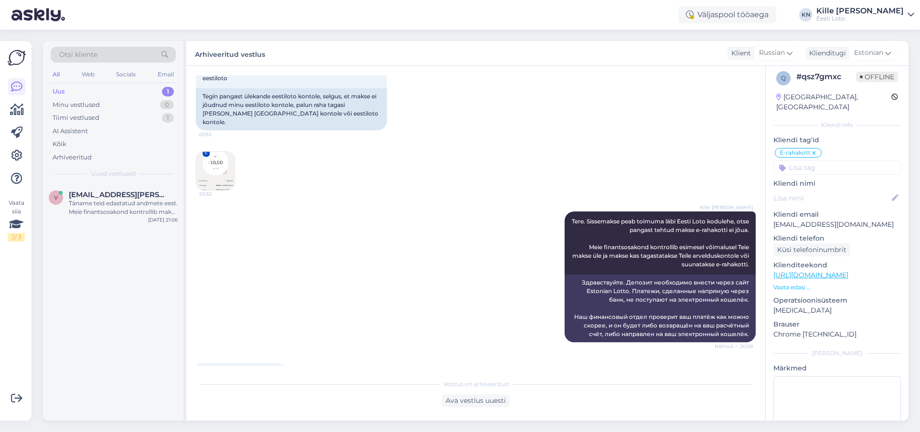
scroll to position [169, 0]
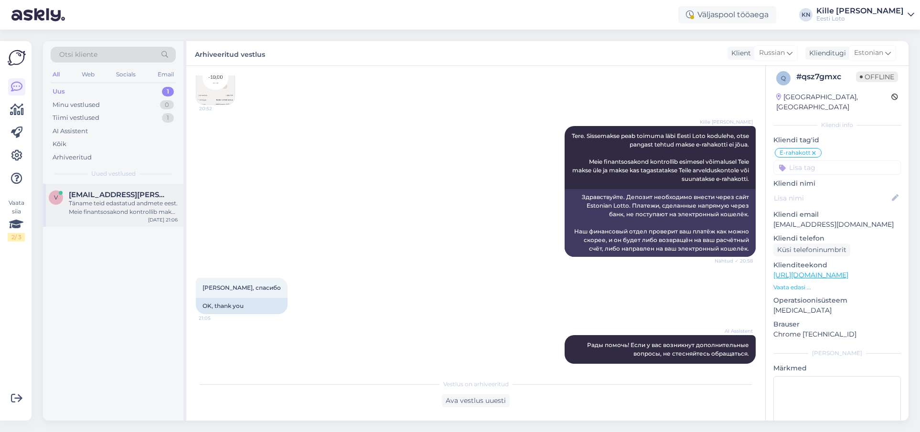
click at [95, 198] on span "[EMAIL_ADDRESS][PERSON_NAME][DOMAIN_NAME]" at bounding box center [118, 195] width 99 height 9
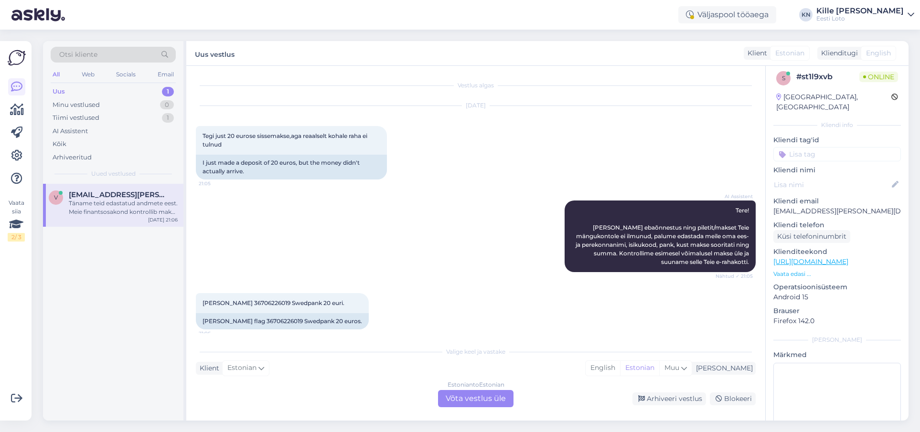
scroll to position [65, 0]
